Goal: Task Accomplishment & Management: Complete application form

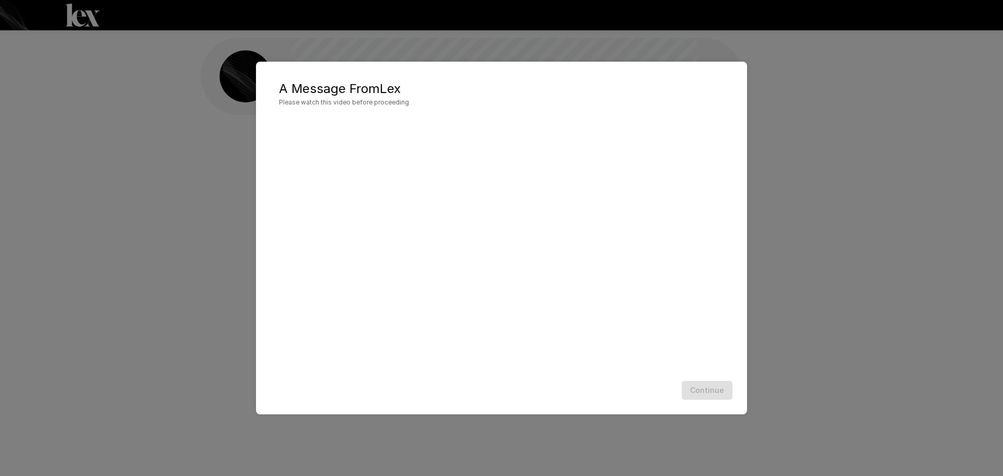
click at [551, 381] on div "Continue" at bounding box center [502, 391] width 470 height 28
click at [721, 396] on button "Continue" at bounding box center [707, 390] width 51 height 19
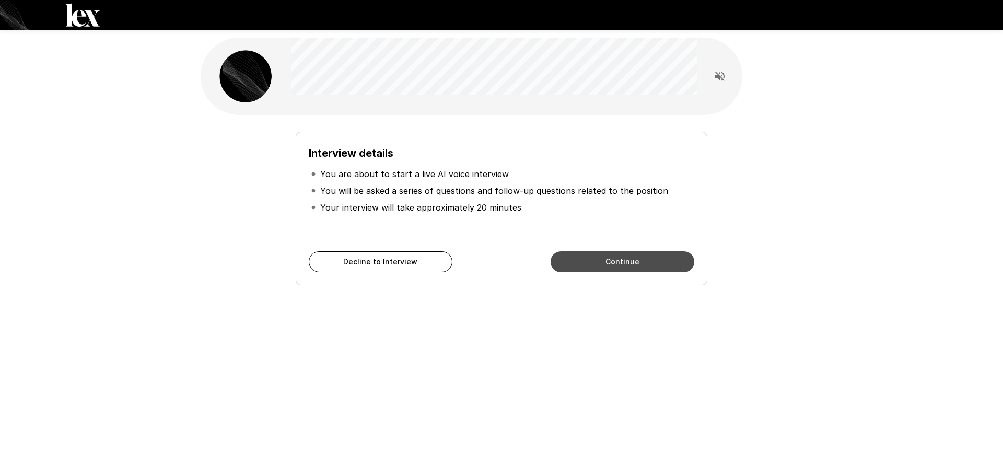
click at [658, 271] on button "Continue" at bounding box center [623, 261] width 144 height 21
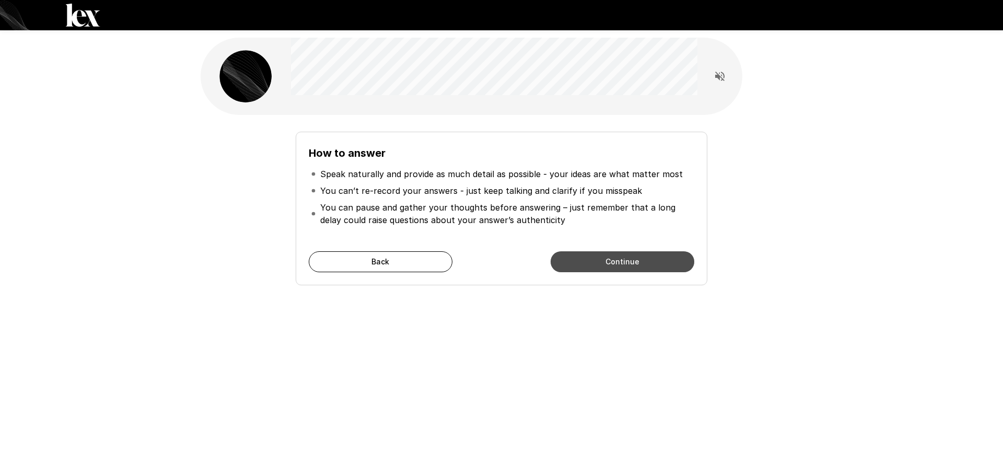
click at [658, 271] on button "Continue" at bounding box center [623, 261] width 144 height 21
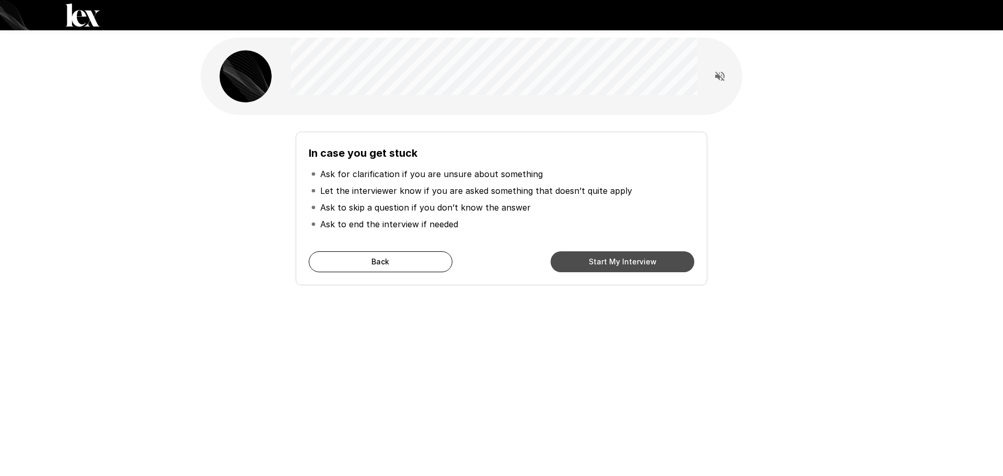
click at [658, 271] on button "Start My Interview" at bounding box center [623, 261] width 144 height 21
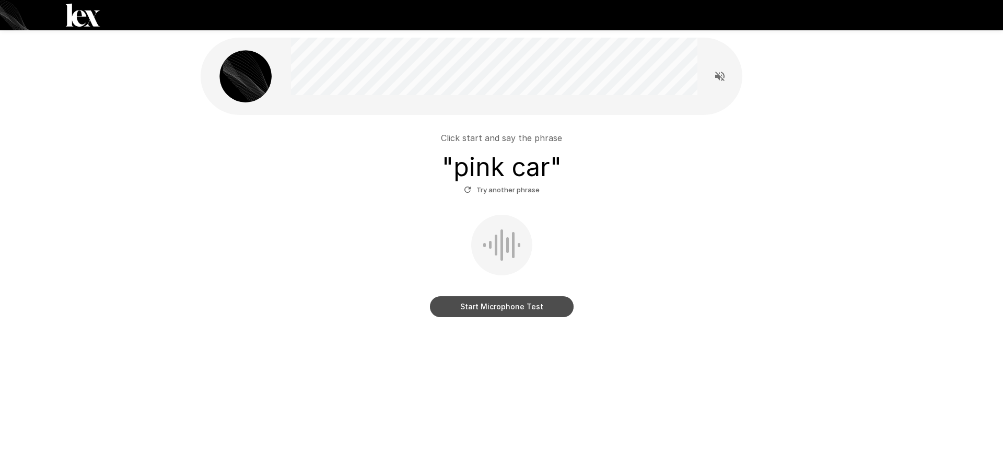
click at [526, 310] on button "Start Microphone Test" at bounding box center [502, 306] width 144 height 21
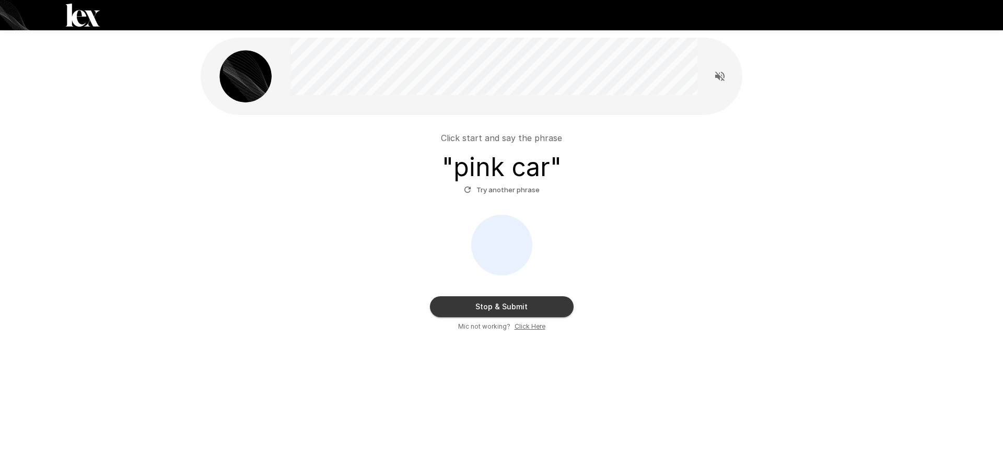
click at [526, 310] on button "Stop & Submit" at bounding box center [502, 306] width 144 height 21
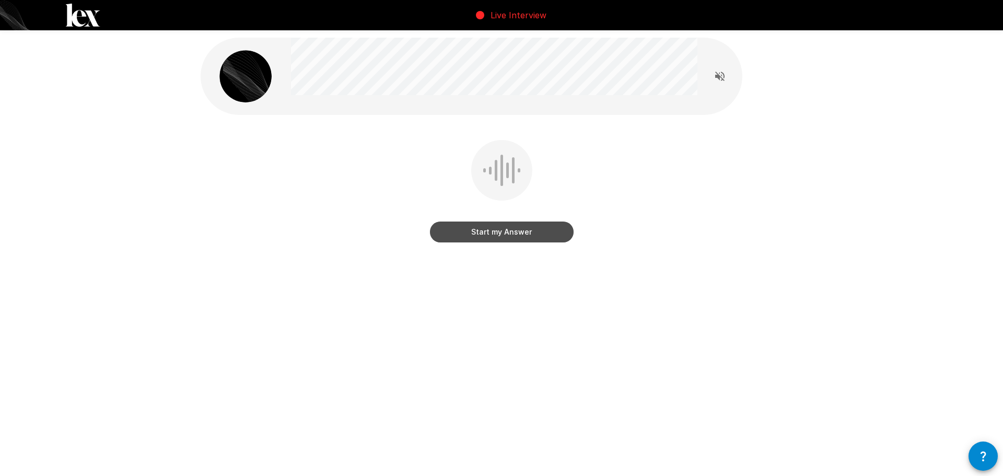
click at [514, 234] on button "Start my Answer" at bounding box center [502, 232] width 144 height 21
click at [513, 236] on button "Stop & Submit" at bounding box center [502, 232] width 144 height 21
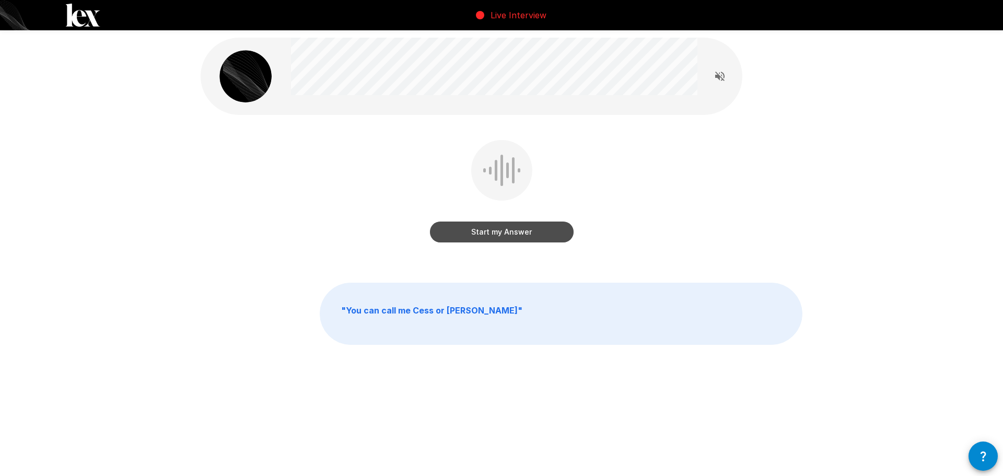
click at [502, 237] on button "Start my Answer" at bounding box center [502, 232] width 144 height 21
click at [525, 228] on button "Stop & Submit" at bounding box center [502, 232] width 144 height 21
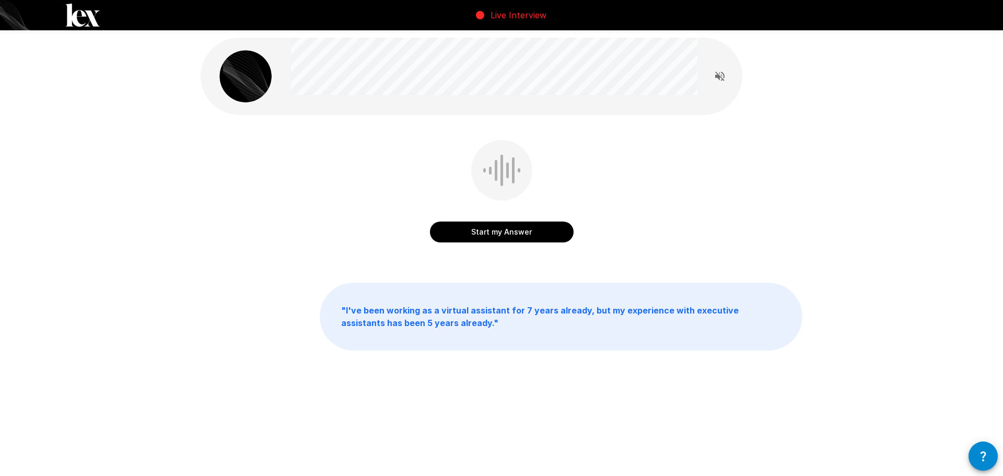
click at [506, 238] on button "Start my Answer" at bounding box center [502, 232] width 144 height 21
click at [540, 235] on button "Stop & Submit" at bounding box center [502, 232] width 144 height 21
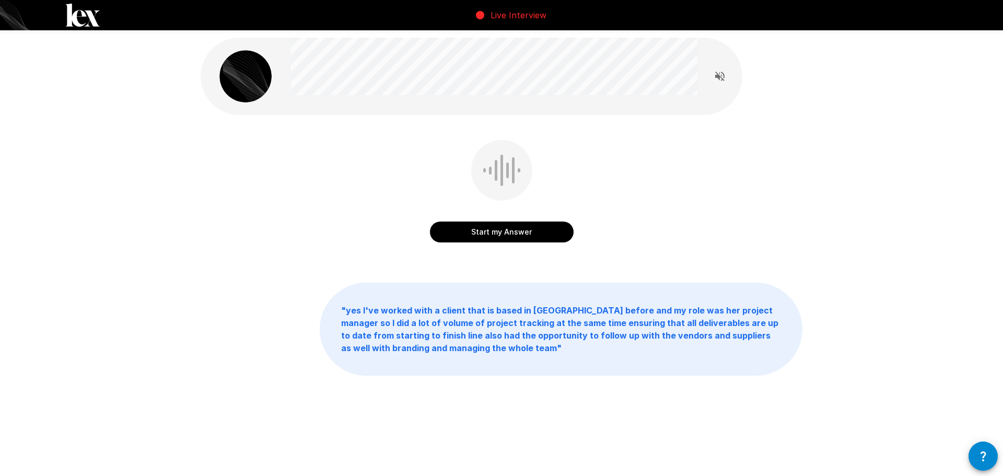
click at [536, 239] on button "Start my Answer" at bounding box center [502, 232] width 144 height 21
click at [516, 235] on button "Stop & Submit" at bounding box center [502, 232] width 144 height 21
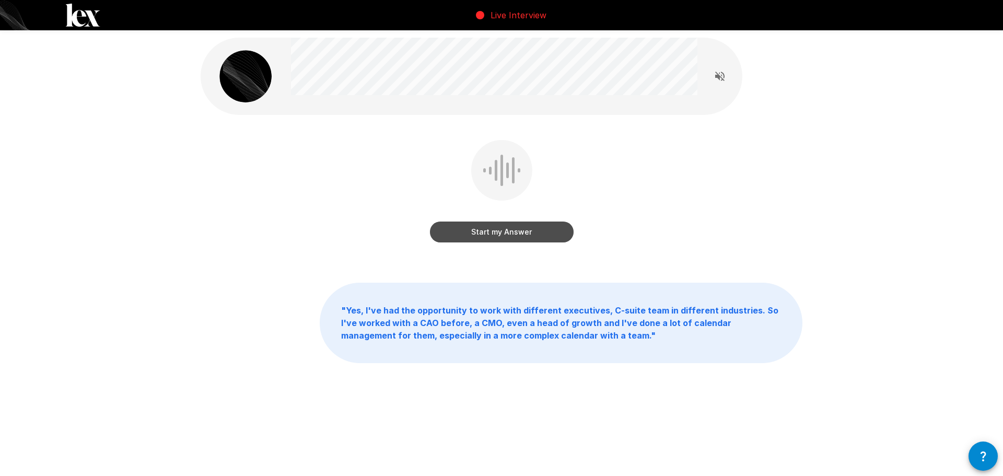
click at [523, 229] on button "Start my Answer" at bounding box center [502, 232] width 144 height 21
click at [520, 234] on button "Stop & Submit" at bounding box center [502, 232] width 144 height 21
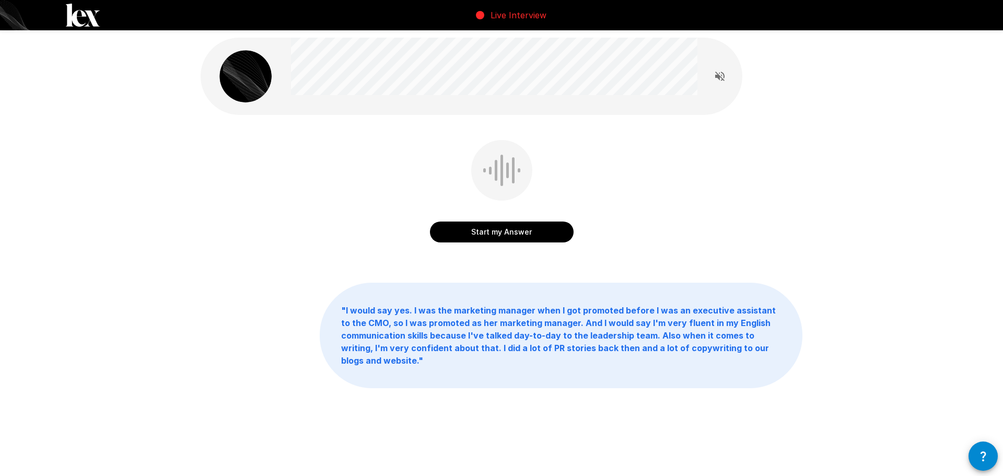
click at [520, 234] on button "Start my Answer" at bounding box center [502, 232] width 144 height 21
click at [542, 233] on button "Stop & Submit" at bounding box center [502, 232] width 144 height 21
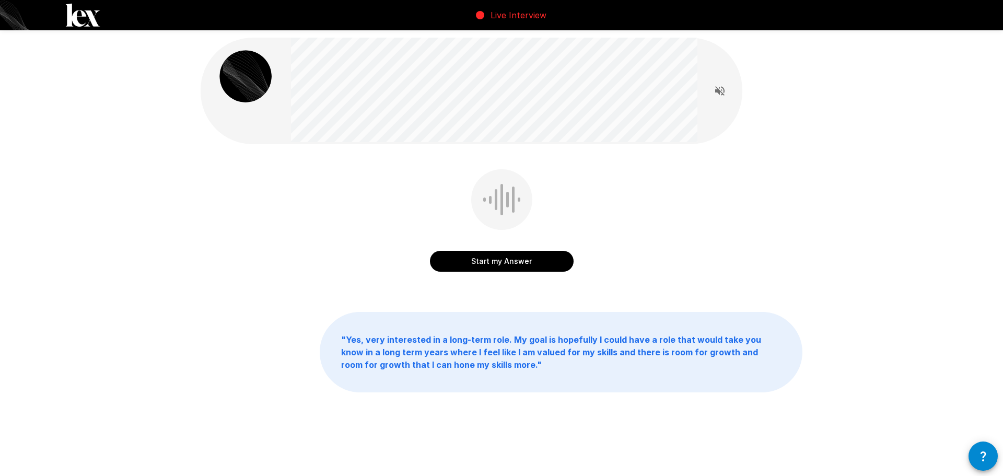
click at [526, 255] on button "Start my Answer" at bounding box center [502, 261] width 144 height 21
click at [526, 255] on button "Stop & Submit" at bounding box center [502, 261] width 144 height 21
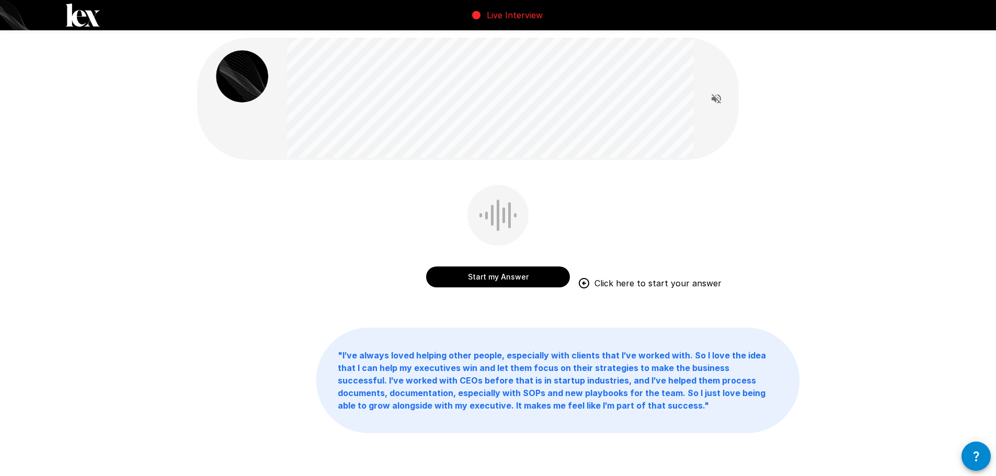
click at [507, 273] on button "Start my Answer" at bounding box center [498, 277] width 144 height 21
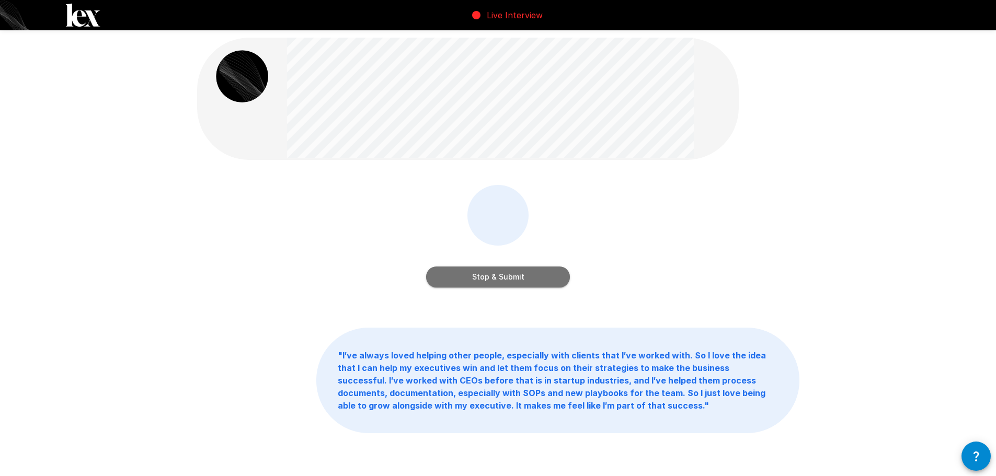
click at [507, 273] on button "Stop & Submit" at bounding box center [498, 277] width 144 height 21
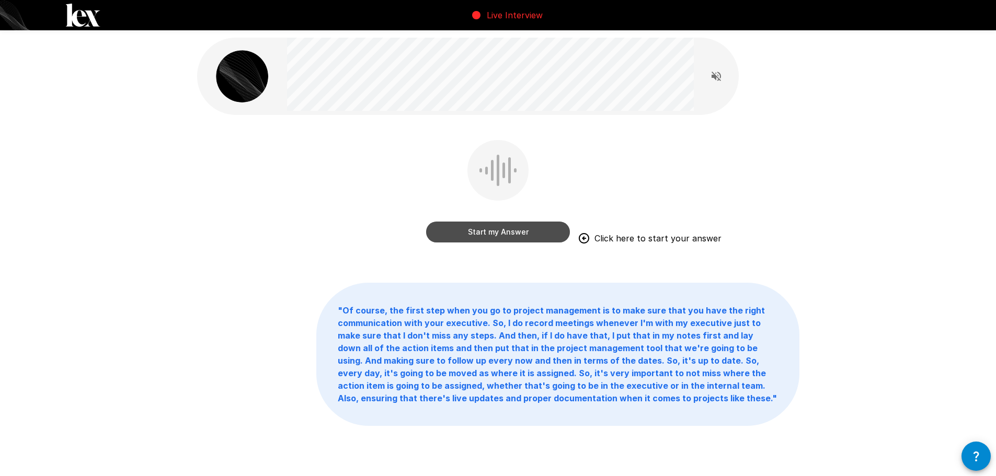
click at [537, 235] on button "Start my Answer" at bounding box center [498, 232] width 144 height 21
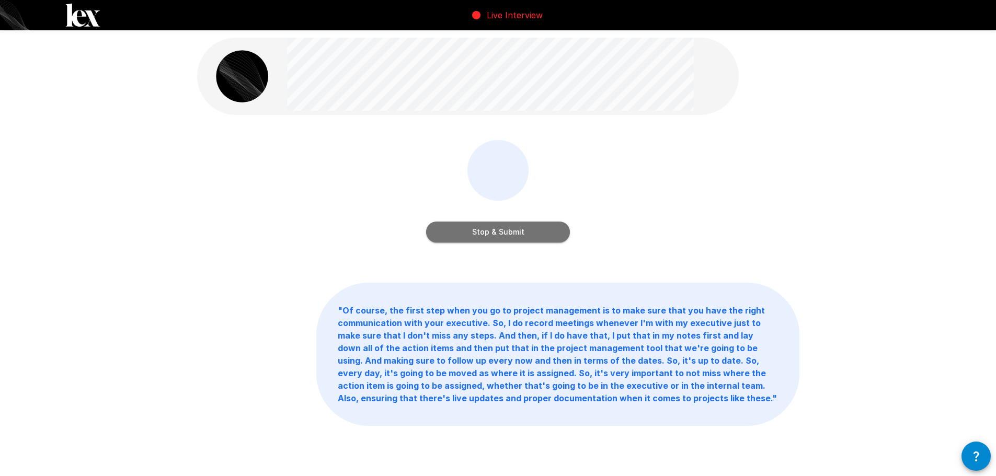
click at [537, 235] on button "Stop & Submit" at bounding box center [498, 232] width 144 height 21
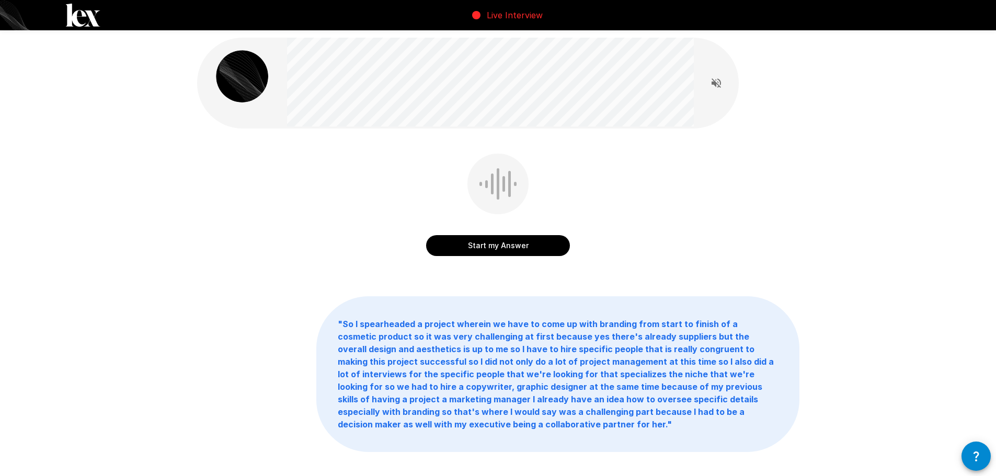
click at [524, 243] on button "Start my Answer" at bounding box center [498, 245] width 144 height 21
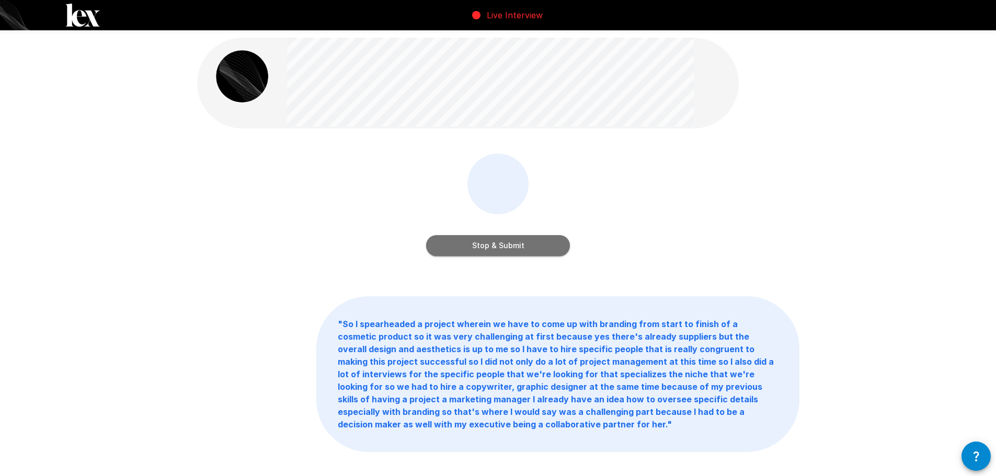
click at [530, 237] on button "Stop & Submit" at bounding box center [498, 245] width 144 height 21
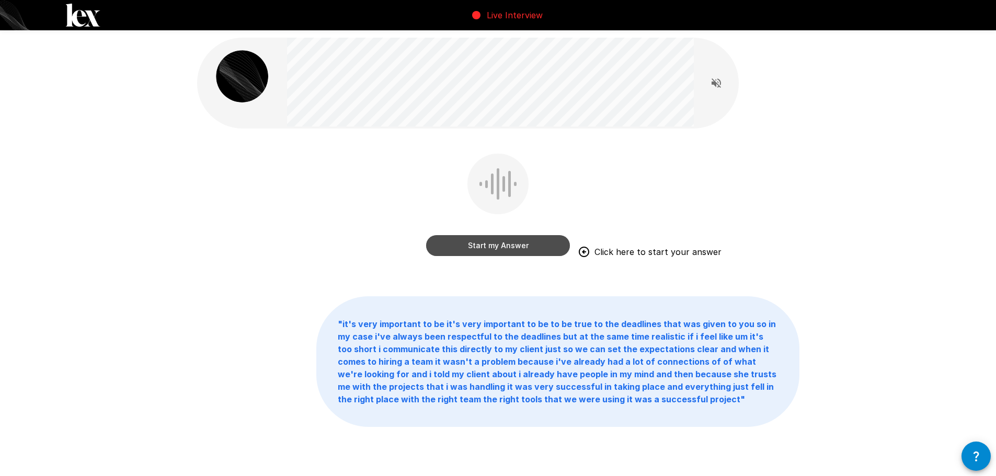
click at [493, 245] on button "Start my Answer" at bounding box center [498, 245] width 144 height 21
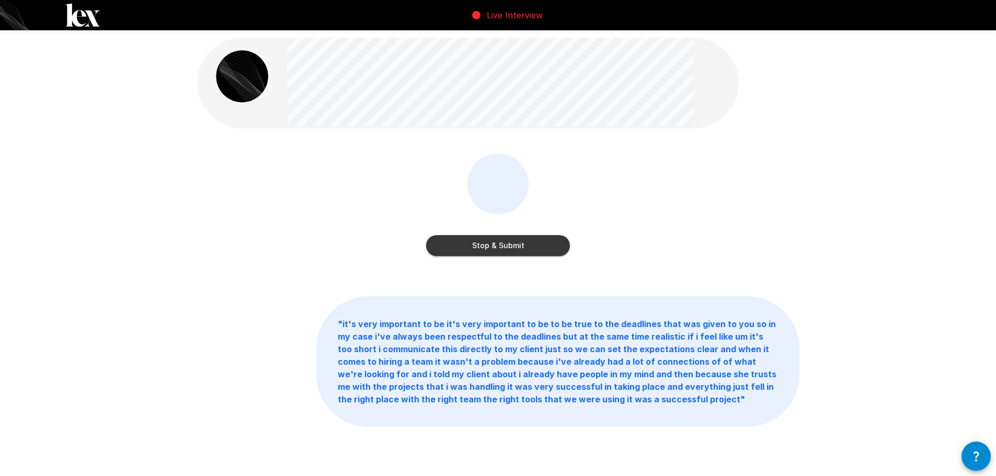
click at [511, 240] on button "Stop & Submit" at bounding box center [498, 245] width 144 height 21
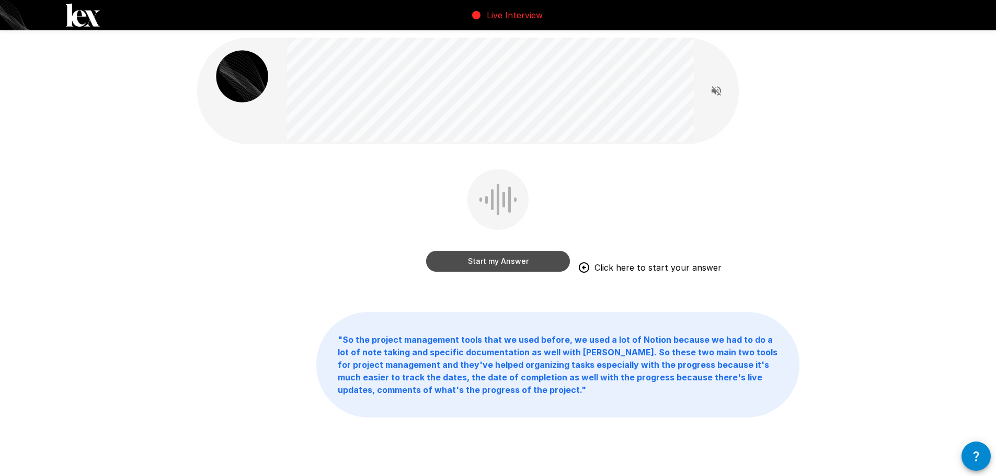
click at [466, 264] on button "Start my Answer" at bounding box center [498, 261] width 144 height 21
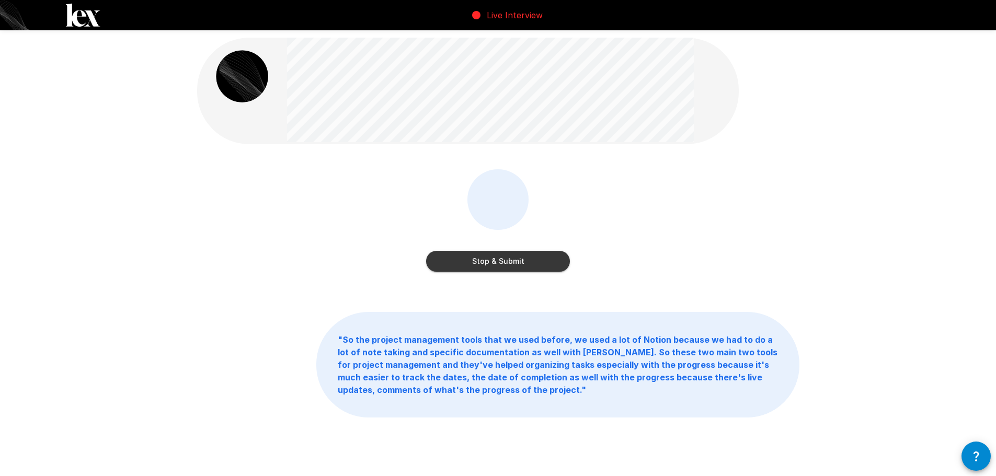
click at [547, 257] on button "Stop & Submit" at bounding box center [498, 261] width 144 height 21
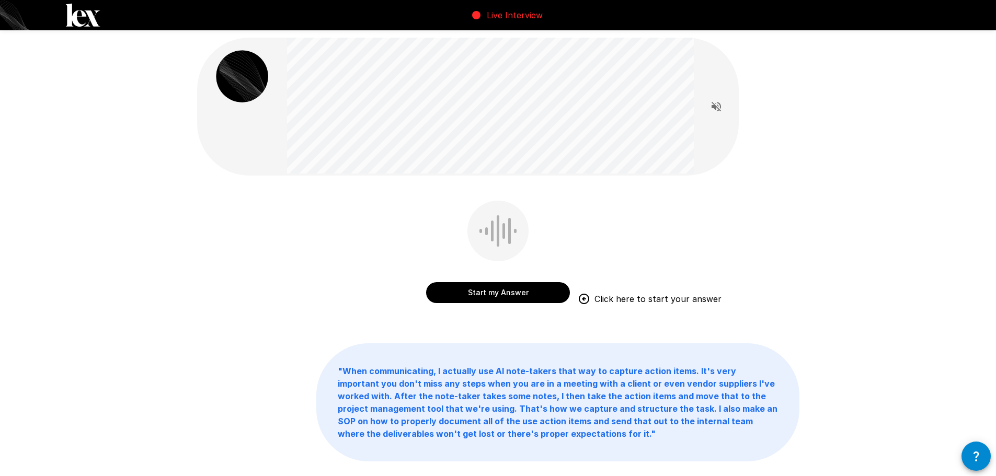
click at [361, 183] on div "Start my Answer Click here to start your answer " When communicating, I actuall…" at bounding box center [497, 272] width 627 height 545
click at [542, 297] on button "Start my Answer" at bounding box center [498, 292] width 144 height 21
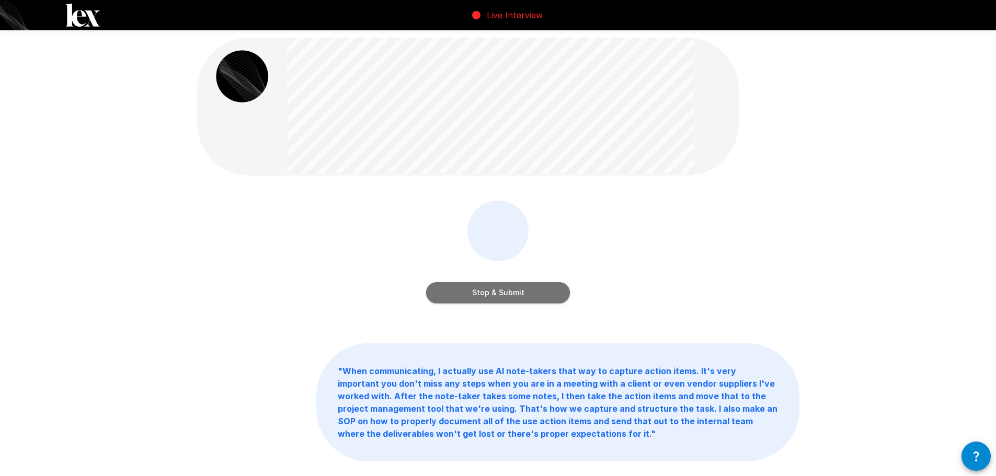
click at [549, 287] on button "Stop & Submit" at bounding box center [498, 292] width 144 height 21
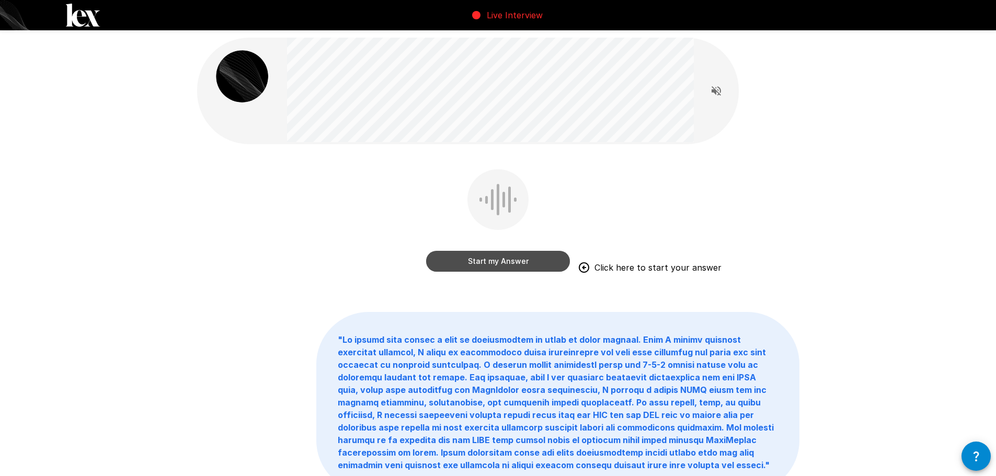
click at [534, 262] on button "Start my Answer" at bounding box center [498, 261] width 144 height 21
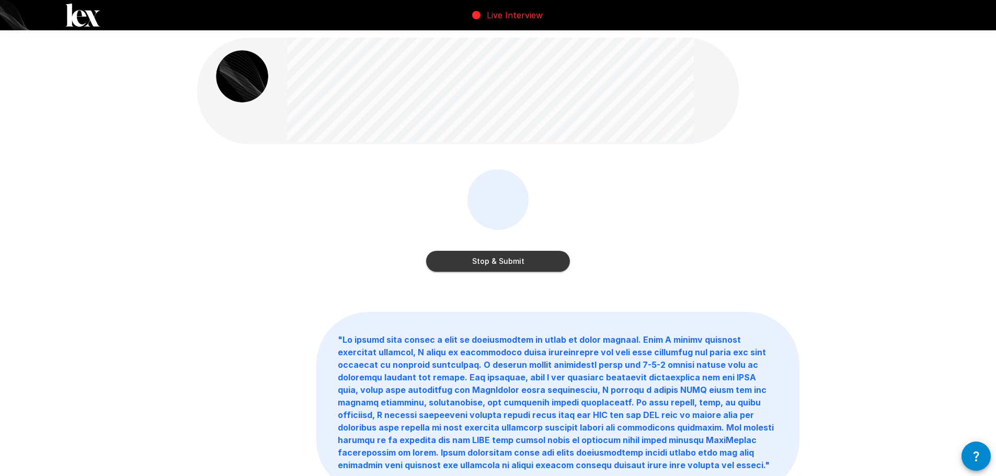
click at [534, 262] on button "Stop & Submit" at bounding box center [498, 261] width 144 height 21
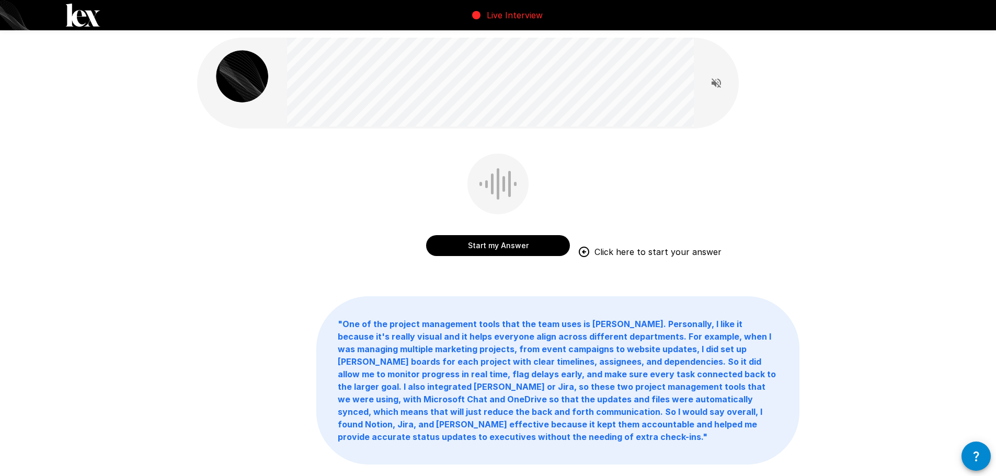
click at [538, 245] on button "Start my Answer" at bounding box center [498, 245] width 144 height 21
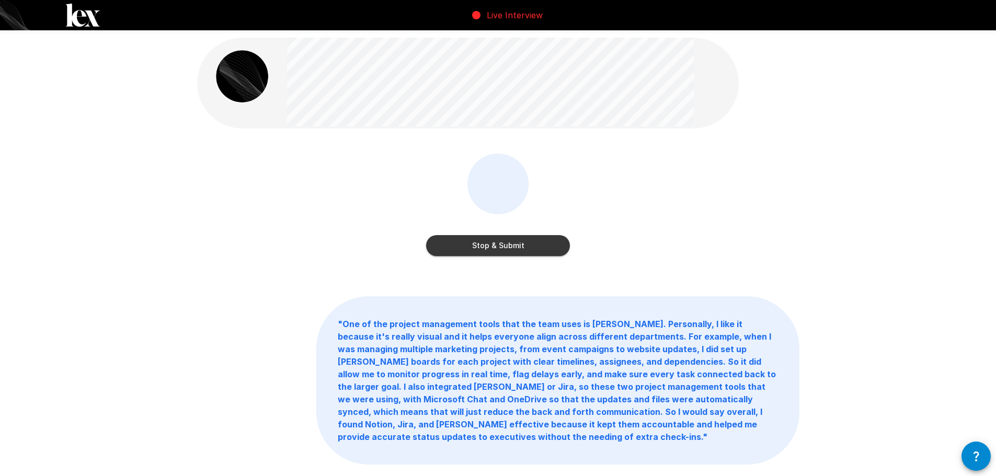
click at [548, 237] on button "Stop & Submit" at bounding box center [498, 245] width 144 height 21
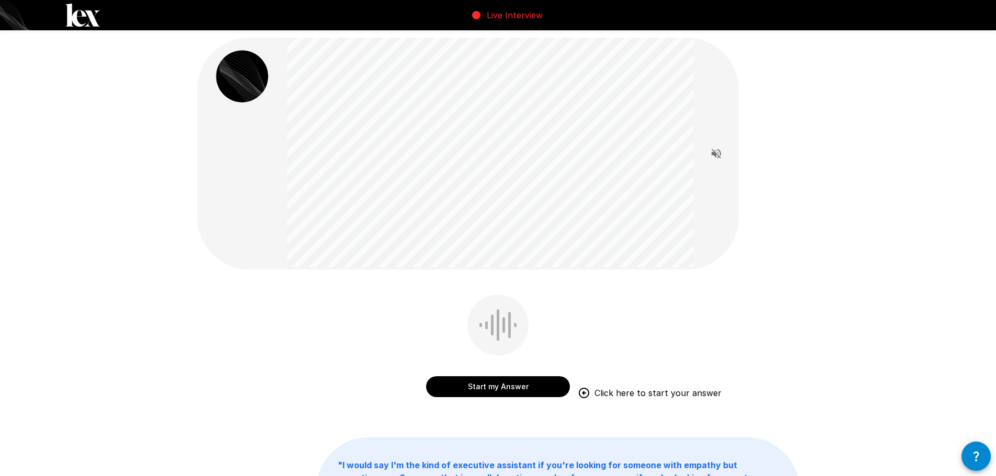
click at [520, 392] on button "Start my Answer" at bounding box center [498, 386] width 144 height 21
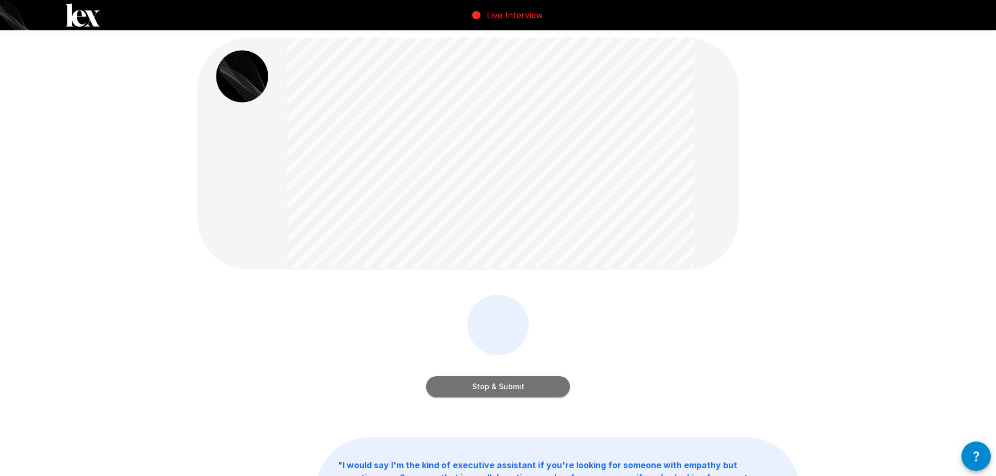
click at [532, 392] on button "Stop & Submit" at bounding box center [498, 386] width 144 height 21
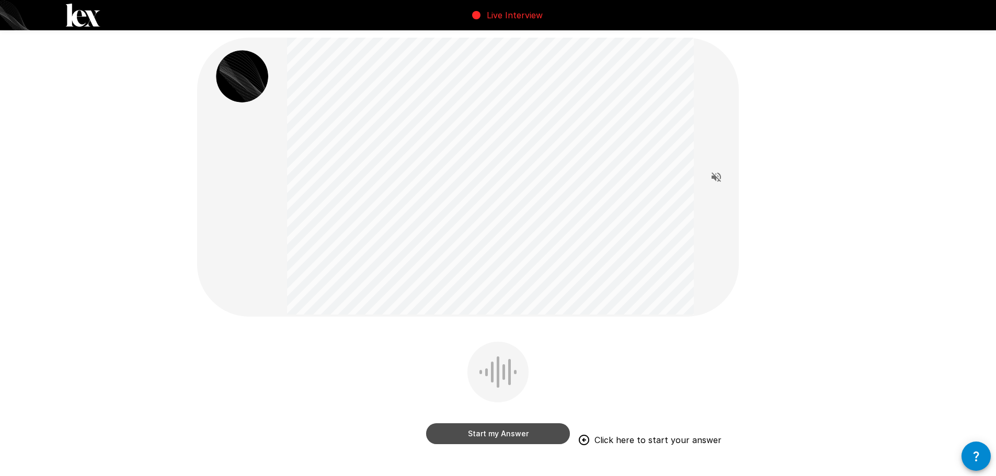
click at [547, 425] on button "Start my Answer" at bounding box center [498, 433] width 144 height 21
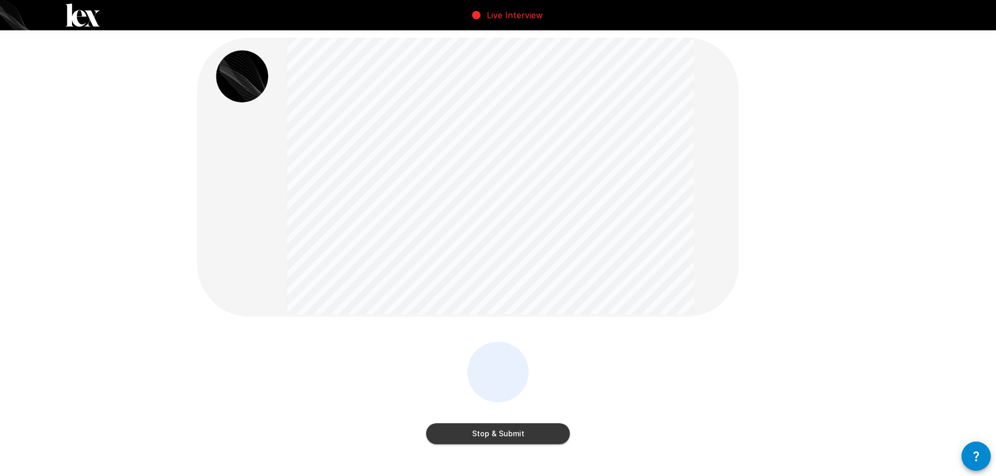
click at [541, 430] on button "Stop & Submit" at bounding box center [498, 433] width 144 height 21
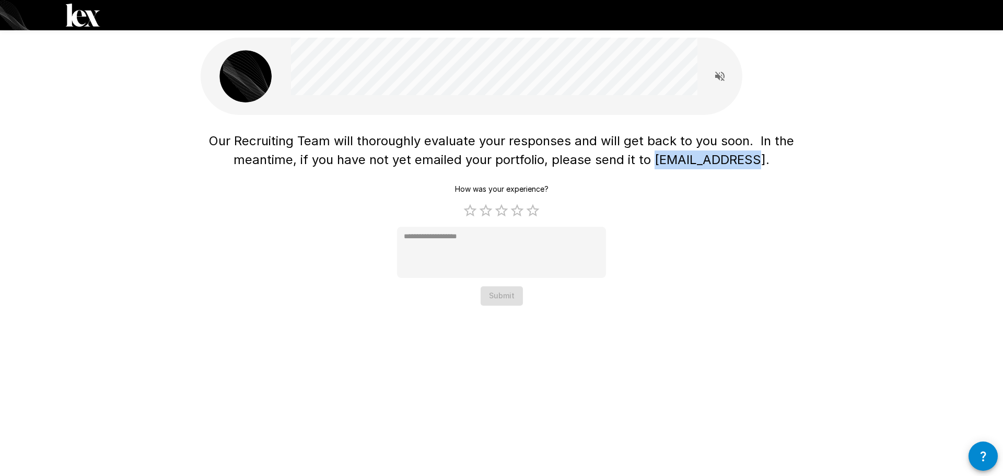
drag, startPoint x: 754, startPoint y: 165, endPoint x: 661, endPoint y: 164, distance: 93.0
click at [661, 164] on span "Our Recruiting Team will thoroughly evaluate your responses and will get back t…" at bounding box center [503, 150] width 589 height 34
copy span "[EMAIL_ADDRESS]"
type textarea "*"
